Goal: Information Seeking & Learning: Learn about a topic

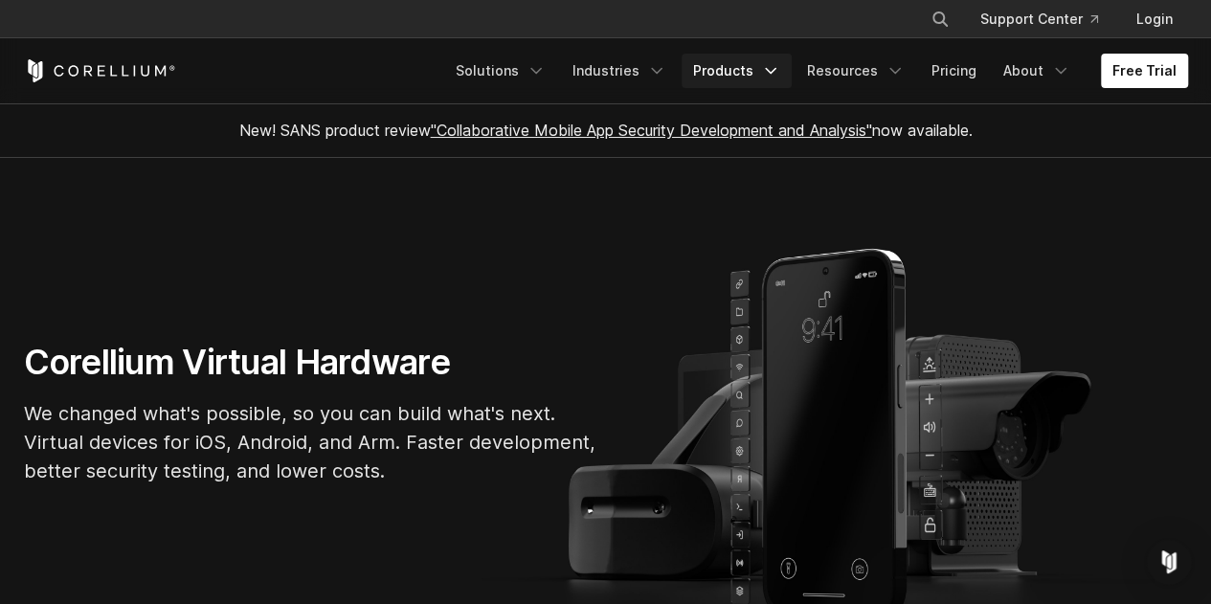
click at [775, 74] on icon "Navigation Menu" at bounding box center [770, 70] width 19 height 19
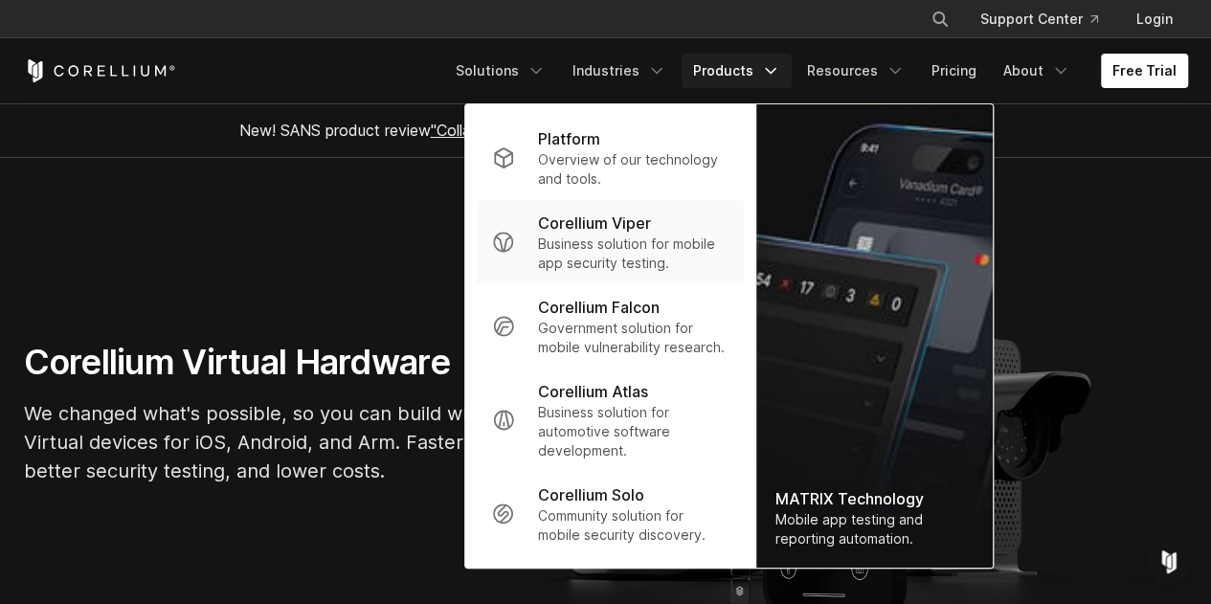
click at [595, 228] on p "Corellium Viper" at bounding box center [594, 223] width 113 height 23
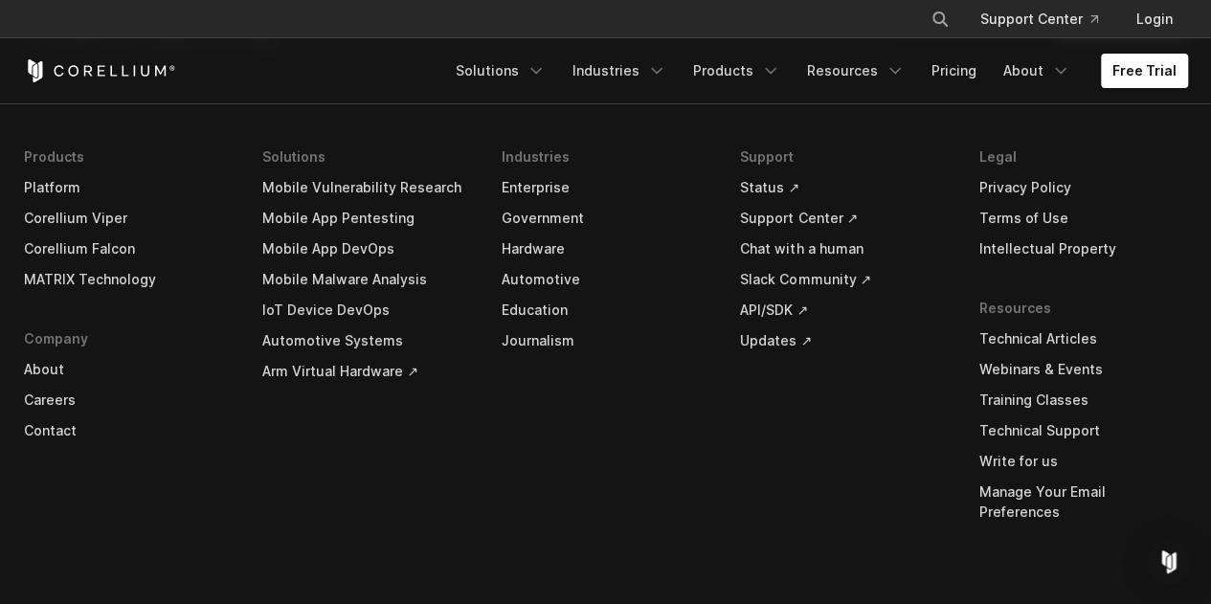
scroll to position [5828, 0]
click at [904, 69] on icon "Navigation Menu" at bounding box center [894, 70] width 19 height 19
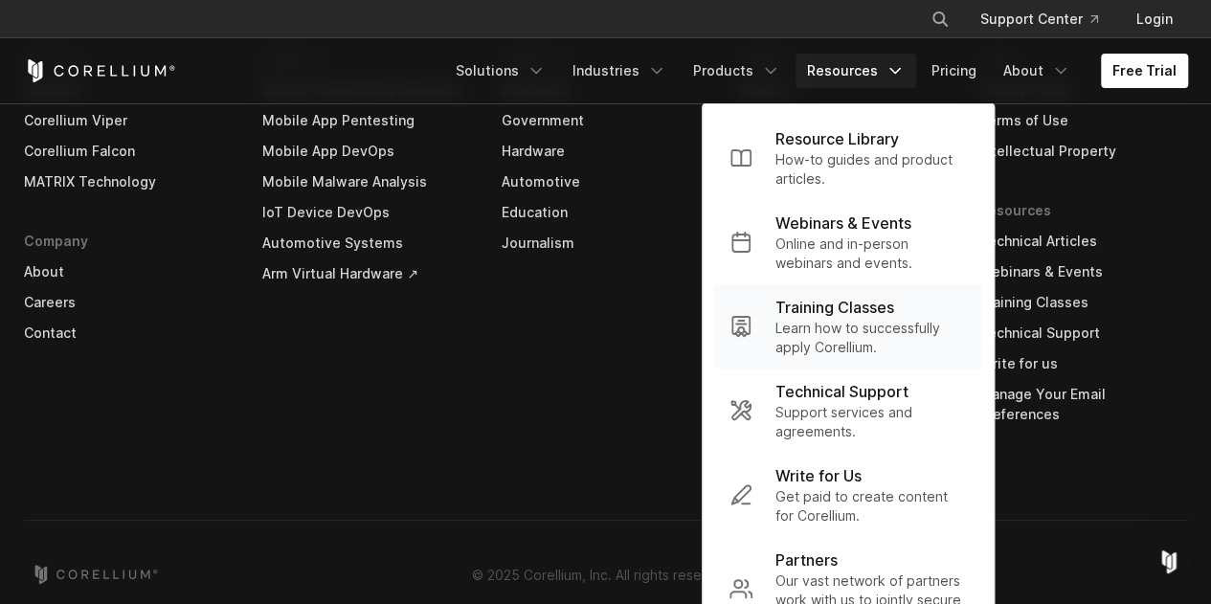
scroll to position [5934, 0]
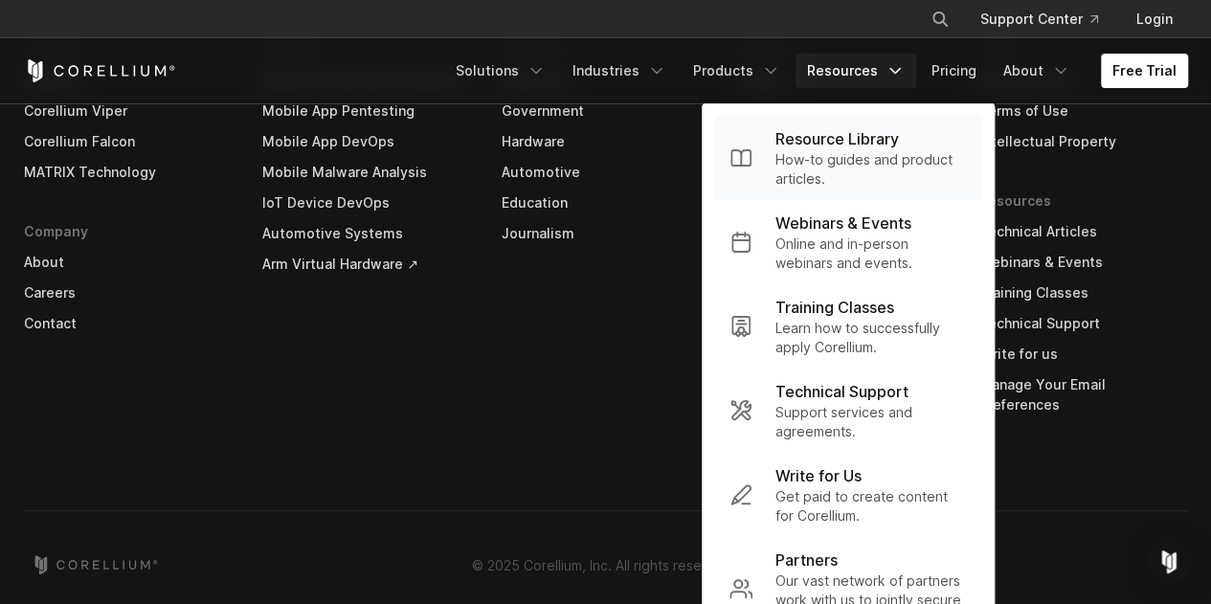
click at [855, 152] on p "How-to guides and product articles." at bounding box center [870, 169] width 191 height 38
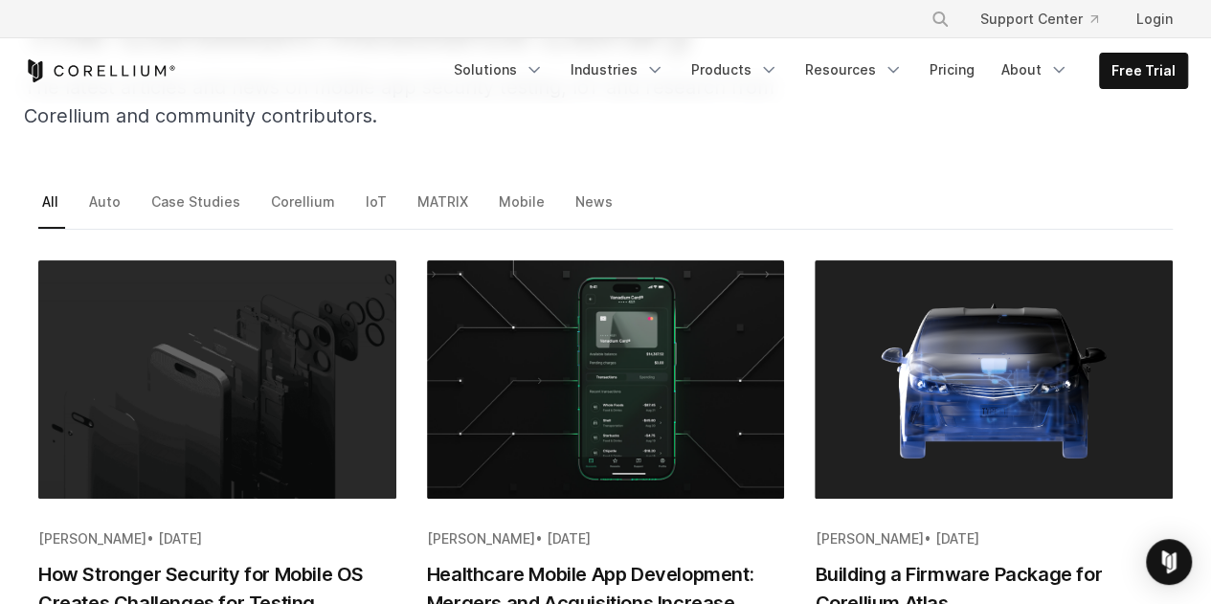
scroll to position [215, 0]
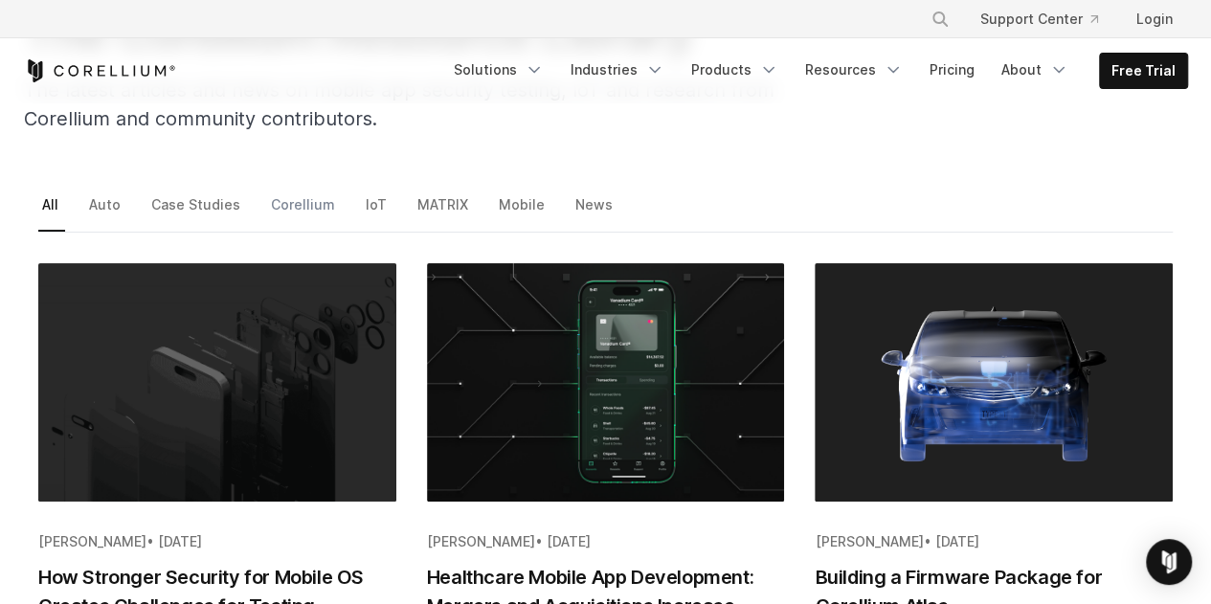
click at [304, 207] on link "Corellium" at bounding box center [304, 211] width 75 height 40
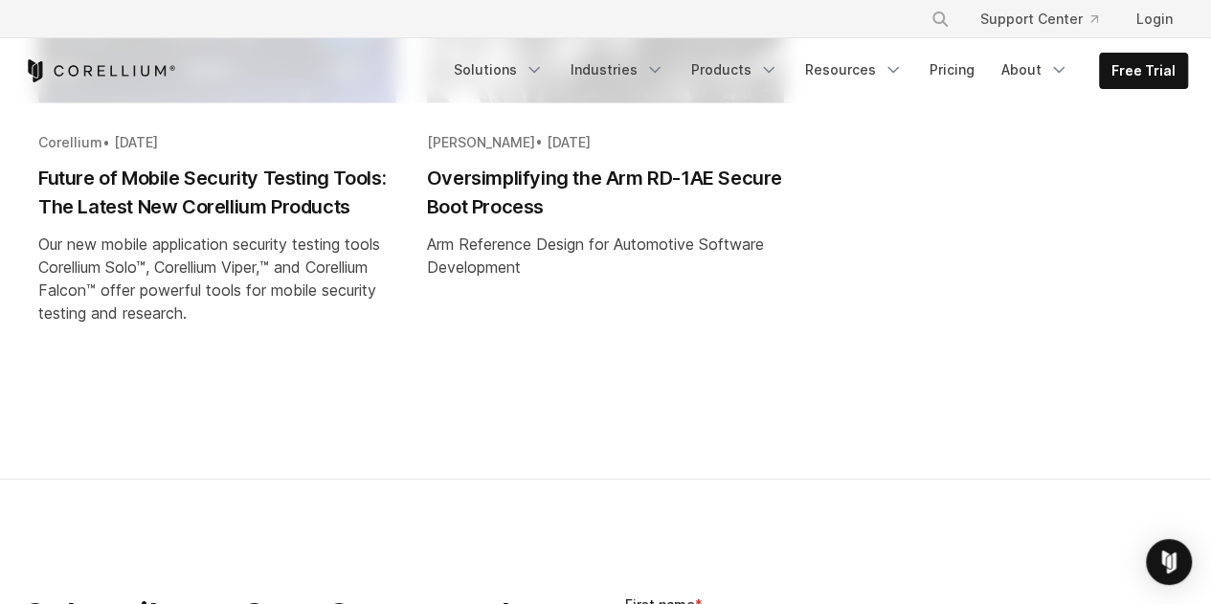
scroll to position [585, 0]
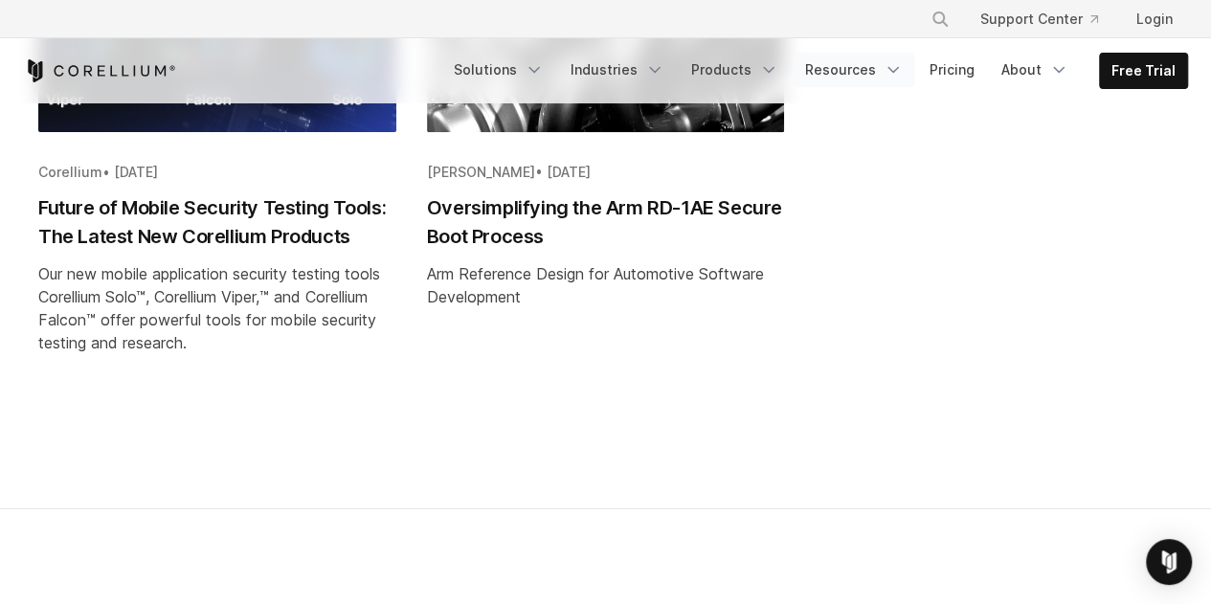
click at [903, 78] on icon "Navigation Menu" at bounding box center [892, 69] width 19 height 19
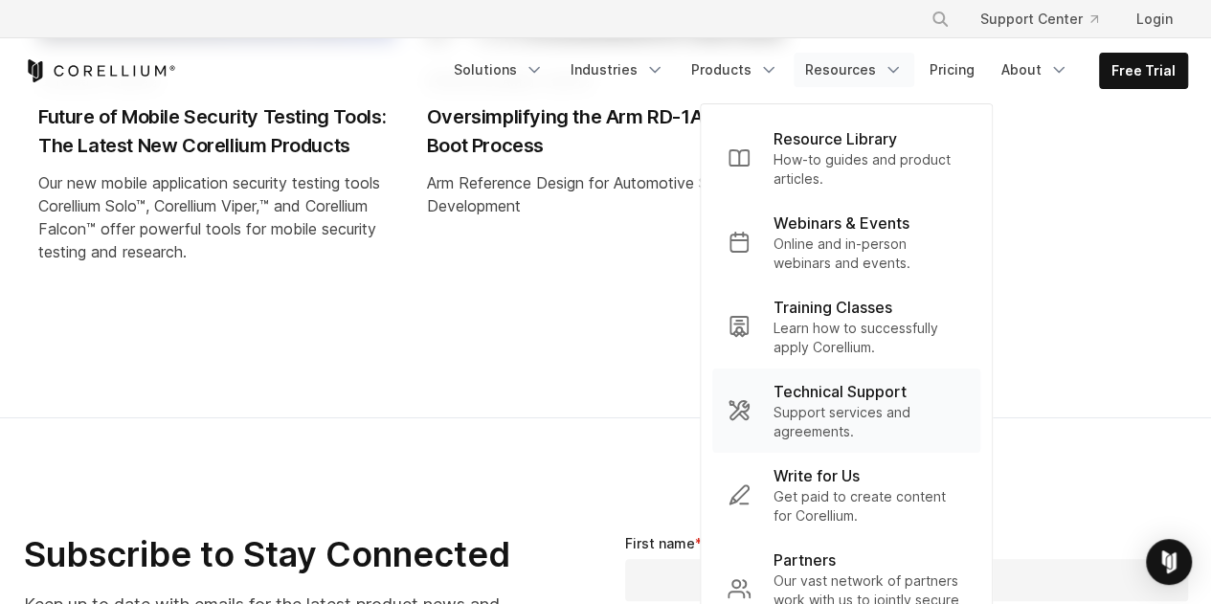
scroll to position [684, 0]
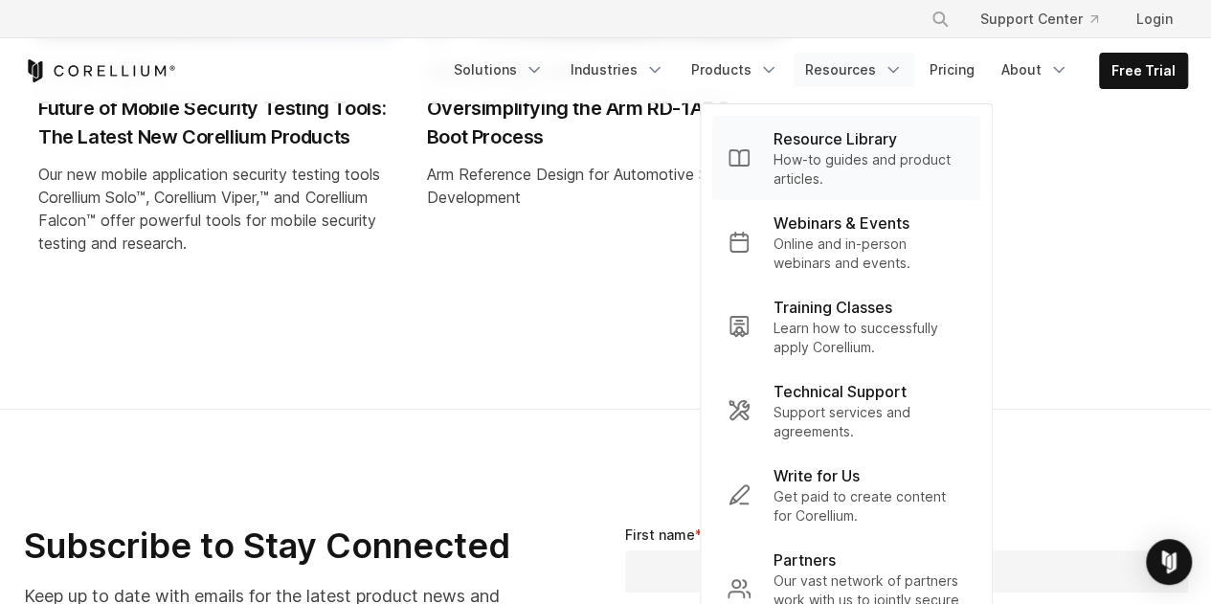
click at [855, 147] on p "Resource Library" at bounding box center [834, 138] width 123 height 23
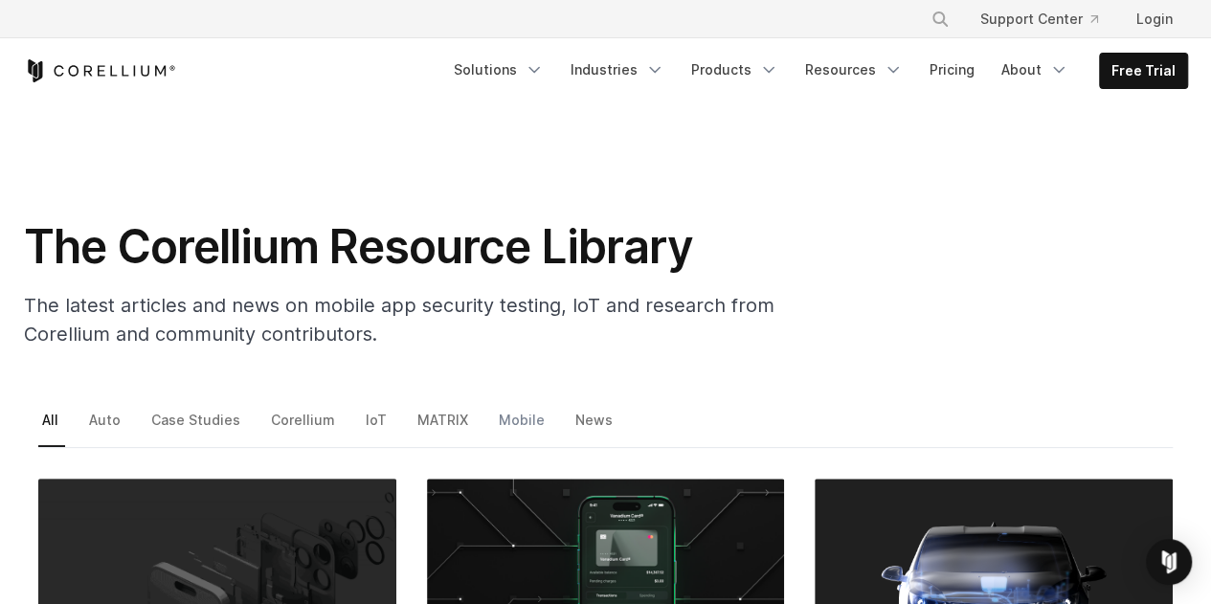
click at [523, 428] on link "Mobile" at bounding box center [523, 427] width 56 height 40
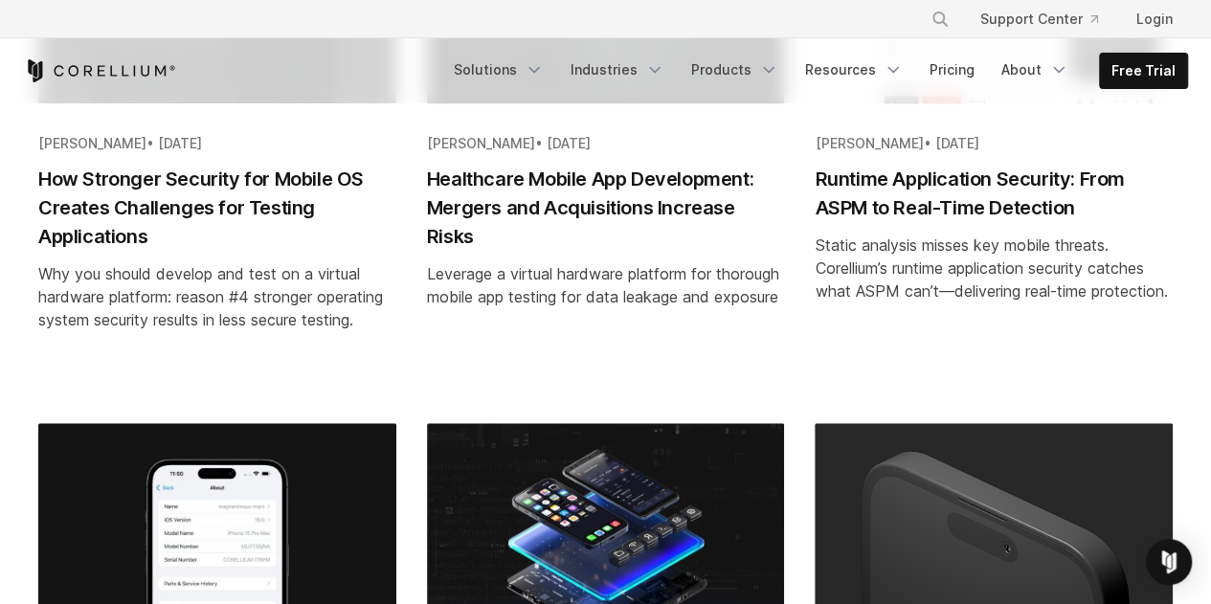
scroll to position [550, 0]
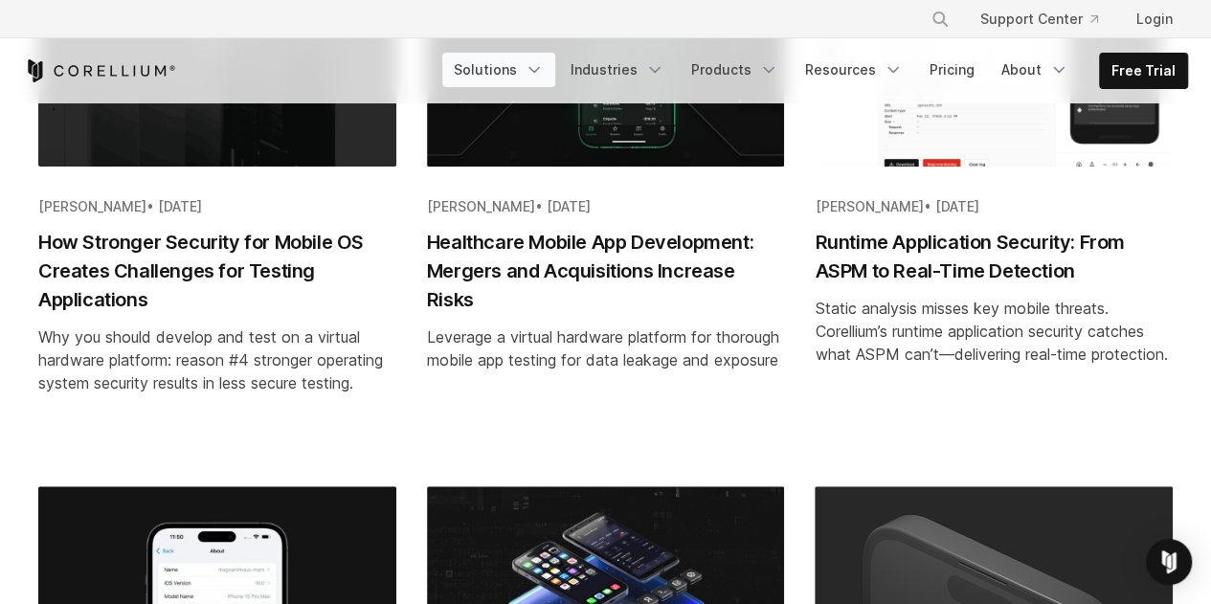
click at [544, 71] on icon "Navigation Menu" at bounding box center [533, 69] width 19 height 19
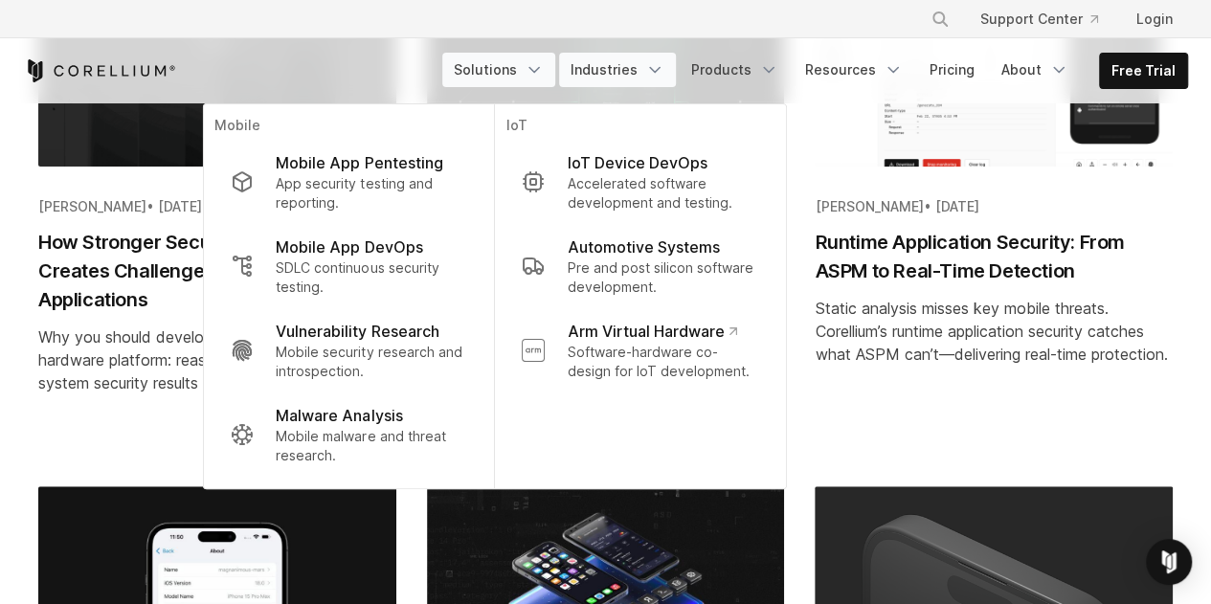
click at [664, 75] on icon "Navigation Menu" at bounding box center [654, 69] width 19 height 19
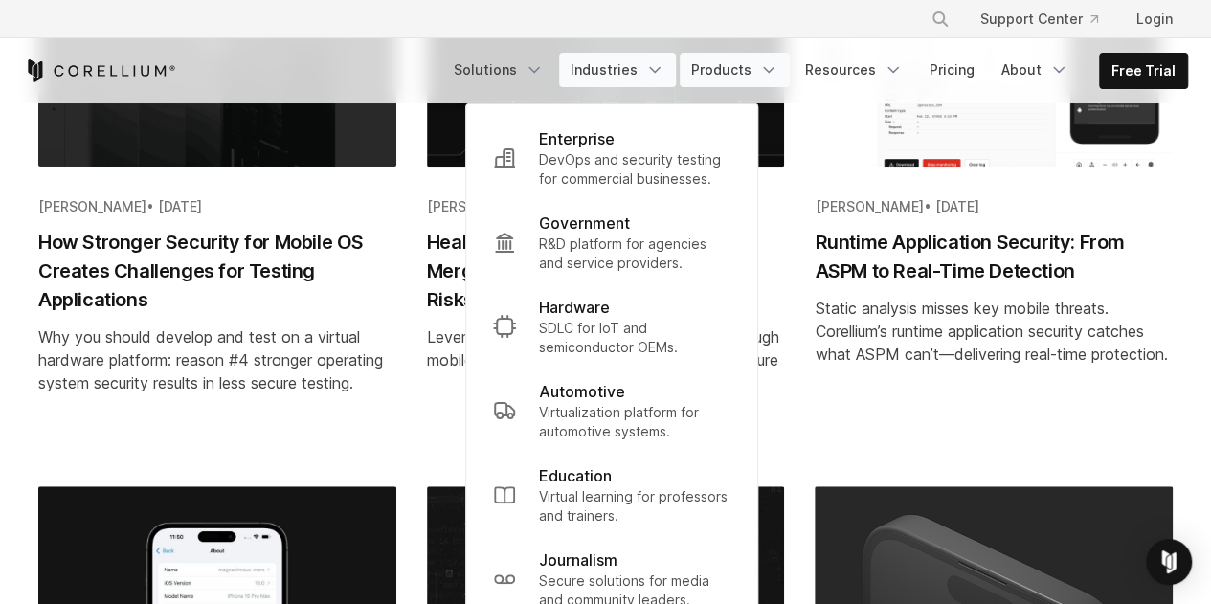
click at [778, 68] on icon "Navigation Menu" at bounding box center [768, 69] width 19 height 19
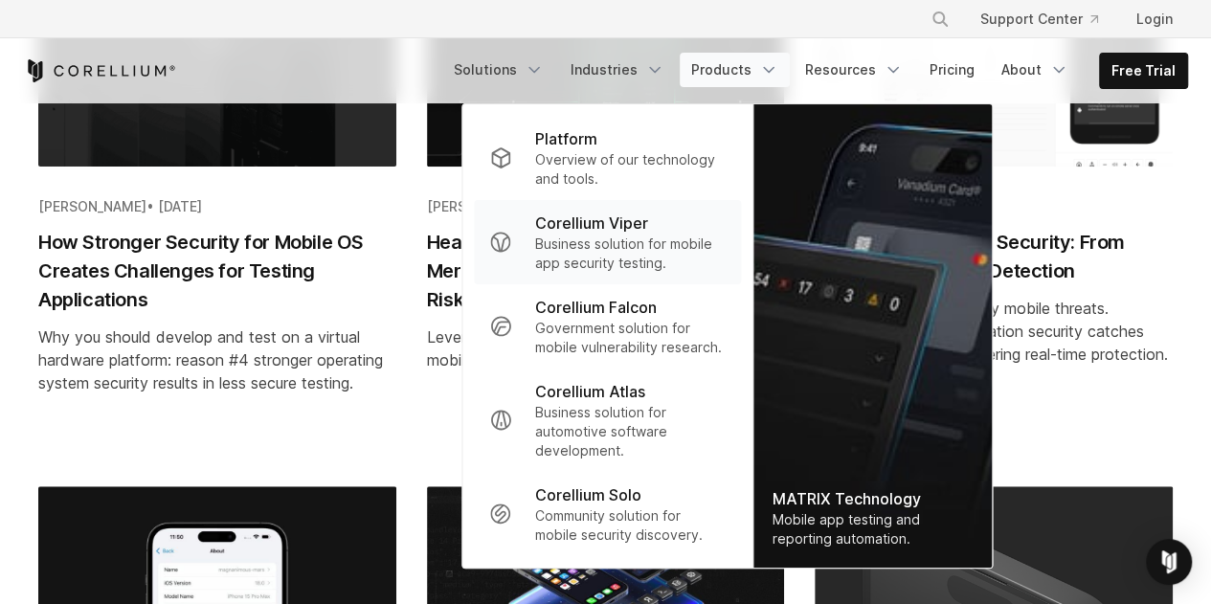
click at [611, 225] on p "Corellium Viper" at bounding box center [591, 223] width 113 height 23
